Goal: Entertainment & Leisure: Consume media (video, audio)

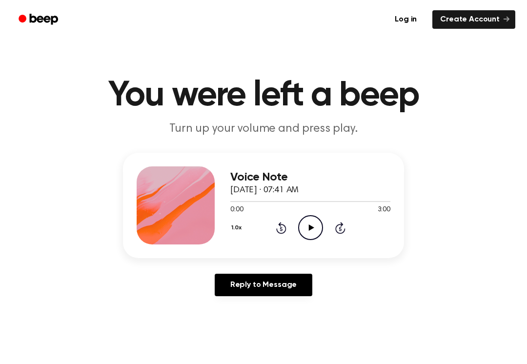
click at [310, 224] on icon "Play Audio" at bounding box center [310, 227] width 25 height 25
click at [241, 223] on button "1.0x" at bounding box center [237, 228] width 15 height 17
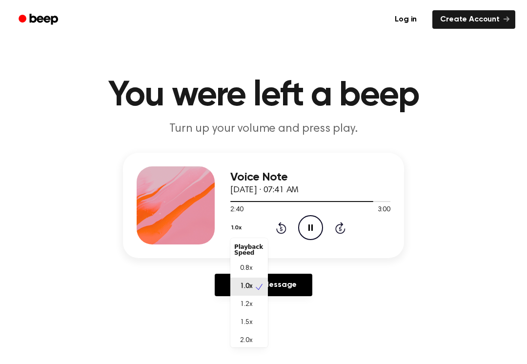
click at [241, 299] on div "1.2x" at bounding box center [249, 305] width 38 height 18
click at [236, 225] on button "1.2x" at bounding box center [237, 228] width 14 height 17
click at [244, 319] on span "1.5x" at bounding box center [246, 323] width 12 height 10
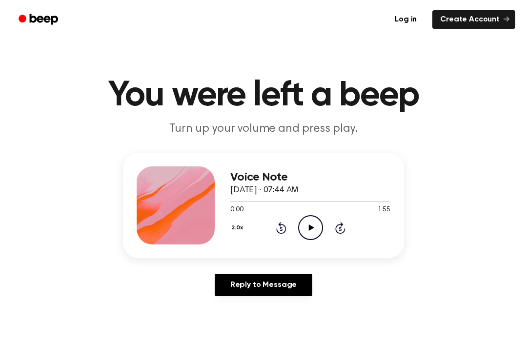
click at [314, 223] on icon "Play Audio" at bounding box center [310, 227] width 25 height 25
click at [313, 229] on icon "Pause Audio" at bounding box center [310, 227] width 25 height 25
click at [232, 223] on button "2.0x" at bounding box center [238, 228] width 16 height 17
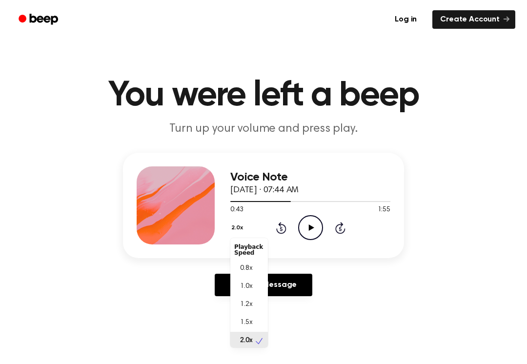
scroll to position [2, 0]
click at [241, 289] on span "1.0x" at bounding box center [246, 284] width 12 height 10
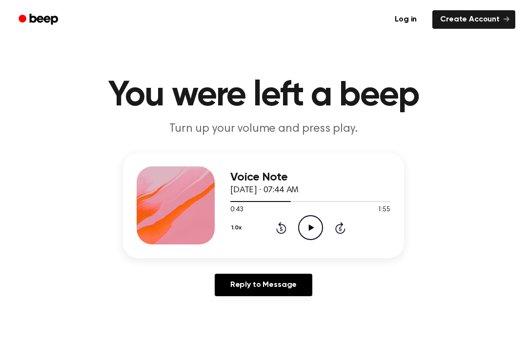
click at [308, 222] on icon "Play Audio" at bounding box center [310, 227] width 25 height 25
click at [228, 225] on div "Voice Note [DATE] · 07:44 AM 0:45 1:55 Your browser does not support the [objec…" at bounding box center [263, 205] width 281 height 105
click at [310, 224] on icon "Pause Audio" at bounding box center [310, 227] width 25 height 25
click at [309, 226] on icon "Play Audio" at bounding box center [310, 227] width 25 height 25
click at [223, 222] on div "Voice Note [DATE] · 07:44 AM 0:52 1:55 Your browser does not support the [objec…" at bounding box center [263, 205] width 281 height 105
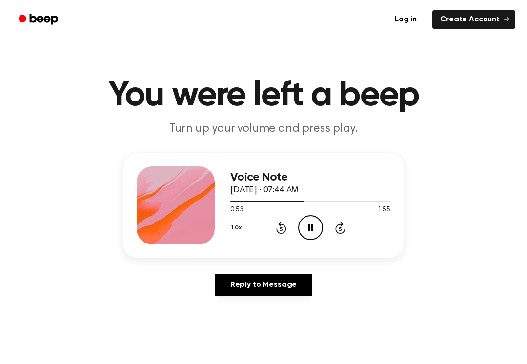
click at [234, 224] on button "1.0x" at bounding box center [237, 228] width 15 height 17
click at [243, 304] on span "1.2x" at bounding box center [246, 305] width 12 height 10
click at [281, 231] on icon at bounding box center [281, 229] width 2 height 4
click at [283, 230] on icon "Rewind 5 seconds" at bounding box center [281, 228] width 11 height 13
click at [284, 224] on icon "Rewind 5 seconds" at bounding box center [281, 228] width 11 height 13
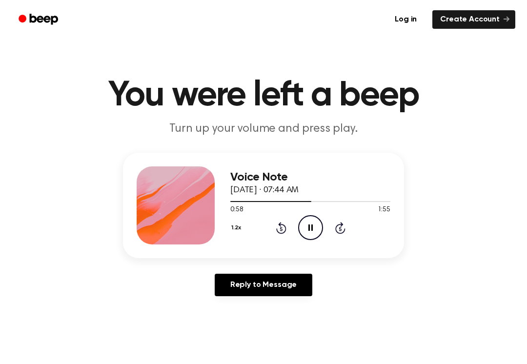
click at [285, 228] on icon at bounding box center [281, 228] width 10 height 12
click at [286, 232] on icon at bounding box center [281, 228] width 10 height 12
click at [298, 226] on icon "Pause Audio" at bounding box center [310, 227] width 25 height 25
click at [315, 237] on icon "Play Audio" at bounding box center [310, 227] width 25 height 25
click at [295, 230] on div "1.2x Rewind 5 seconds Pause Audio Skip 5 seconds" at bounding box center [310, 227] width 160 height 25
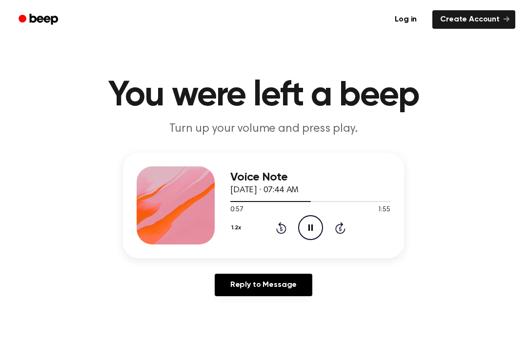
click at [295, 230] on div "1.2x Rewind 5 seconds Pause Audio Skip 5 seconds" at bounding box center [310, 227] width 160 height 25
click at [304, 224] on icon "Pause Audio" at bounding box center [310, 227] width 25 height 25
click at [282, 232] on icon "Rewind 5 seconds" at bounding box center [281, 228] width 11 height 13
click at [233, 220] on button "1.2x" at bounding box center [237, 228] width 14 height 17
click at [239, 319] on div "1.5x" at bounding box center [243, 323] width 18 height 10
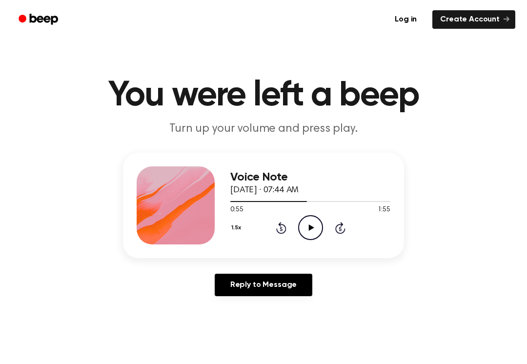
click at [301, 230] on icon "Play Audio" at bounding box center [310, 227] width 25 height 25
click at [310, 227] on icon at bounding box center [311, 228] width 4 height 6
click at [310, 232] on icon "Play Audio" at bounding box center [310, 227] width 25 height 25
click at [318, 220] on icon "Pause Audio" at bounding box center [310, 227] width 25 height 25
